Goal: Use online tool/utility: Utilize a website feature to perform a specific function

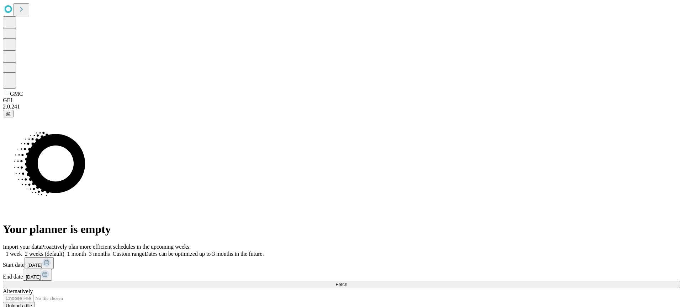
click at [535, 280] on button "Fetch" at bounding box center [341, 283] width 677 height 7
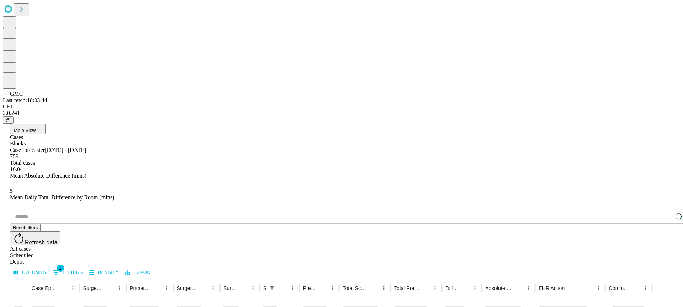
drag, startPoint x: 140, startPoint y: 35, endPoint x: 106, endPoint y: 39, distance: 34.0
click at [140, 124] on div "Table View Cases Blocks Case forecaster [DATE] - [DATE] 759 Total cases 16.04 M…" at bounding box center [348, 285] width 691 height 322
click at [49, 134] on div "Cases" at bounding box center [348, 137] width 677 height 6
click at [46, 124] on button "Table View" at bounding box center [28, 129] width 36 height 10
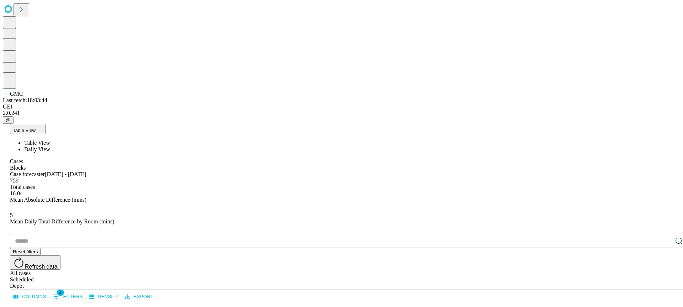
click at [50, 146] on span "Daily View" at bounding box center [37, 149] width 26 height 6
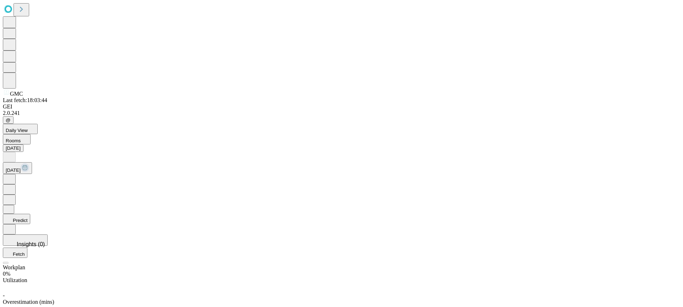
click at [30, 214] on button "Predict" at bounding box center [16, 219] width 27 height 10
click at [623, 279] on div "Original" at bounding box center [341, 282] width 677 height 6
click at [654, 285] on div "Predicted" at bounding box center [341, 288] width 677 height 6
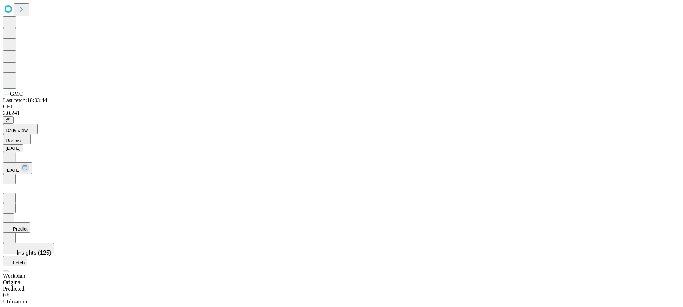
scroll to position [0, 0]
click at [38, 124] on button "Daily View" at bounding box center [20, 129] width 35 height 10
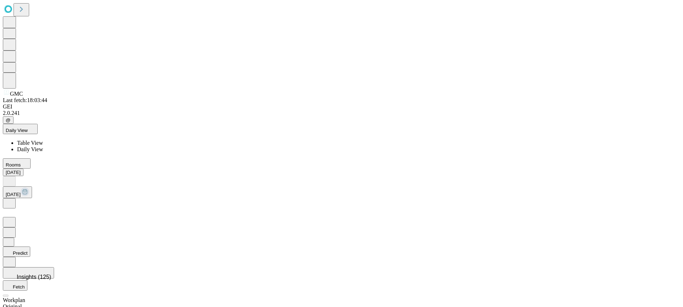
click at [43, 140] on span "Table View" at bounding box center [30, 143] width 26 height 6
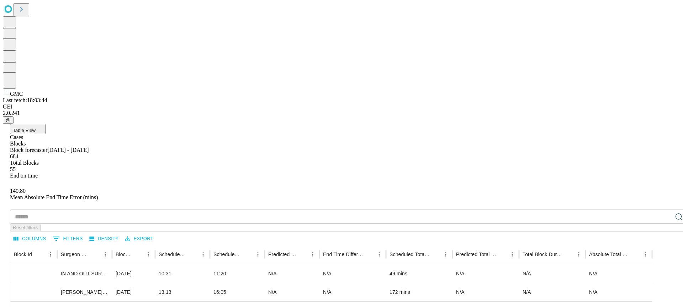
drag, startPoint x: 48, startPoint y: 36, endPoint x: 43, endPoint y: 33, distance: 5.7
click at [48, 134] on div "Cases" at bounding box center [348, 137] width 677 height 6
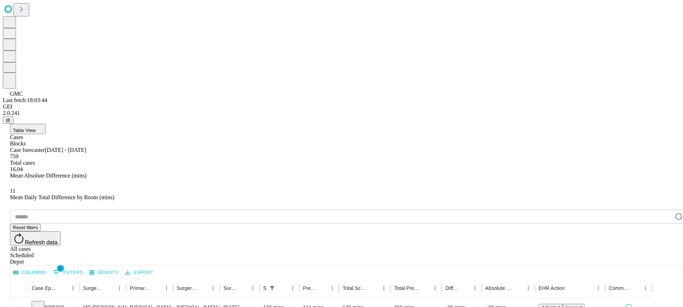
click at [43, 134] on div "Cases" at bounding box center [348, 137] width 677 height 6
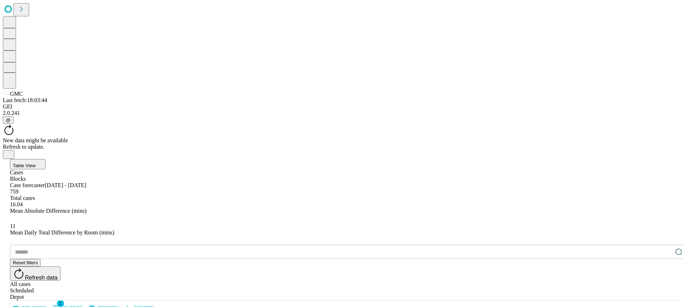
click at [46, 159] on button "Table View" at bounding box center [28, 164] width 36 height 10
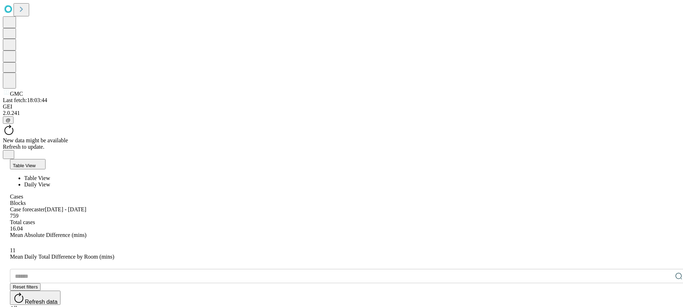
click at [50, 181] on span "Daily View" at bounding box center [37, 184] width 26 height 6
